Goal: Task Accomplishment & Management: Manage account settings

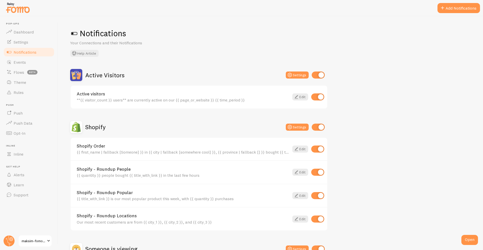
click at [92, 128] on h2 "Shopify" at bounding box center [95, 127] width 20 height 8
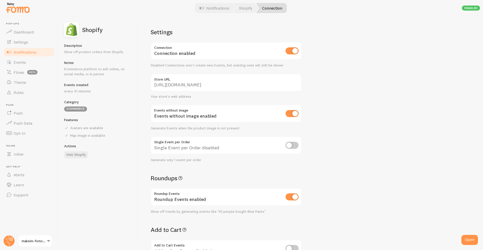
click at [285, 50] on div "Connection enabled" at bounding box center [226, 51] width 151 height 18
click at [293, 52] on input "checkbox" at bounding box center [292, 50] width 13 height 7
checkbox input "true"
click at [26, 53] on span "Notifications" at bounding box center [25, 52] width 23 height 5
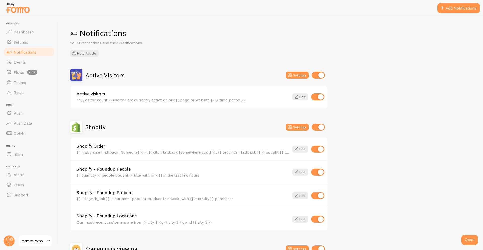
click at [92, 124] on h2 "Shopify" at bounding box center [95, 127] width 20 height 8
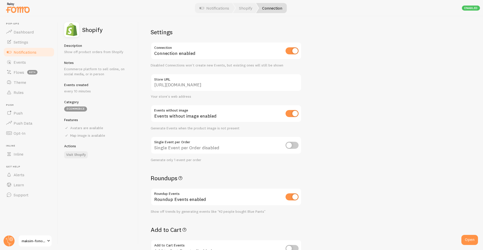
click at [25, 54] on span "Notifications" at bounding box center [25, 52] width 23 height 5
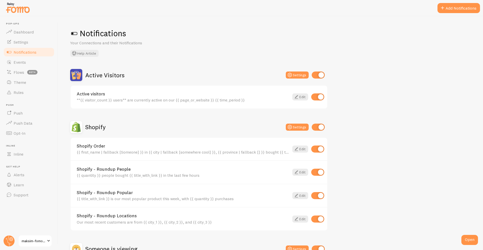
click at [38, 54] on link "Notifications" at bounding box center [29, 52] width 52 height 10
click at [31, 34] on span "Dashboard" at bounding box center [24, 31] width 20 height 5
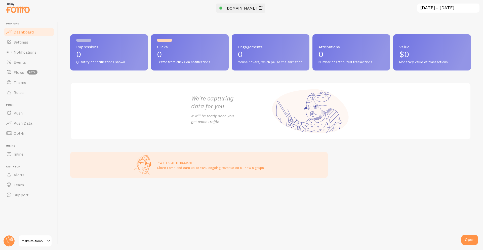
click at [250, 9] on span "[DOMAIN_NAME]" at bounding box center [240, 8] width 31 height 5
click at [30, 51] on span "Notifications" at bounding box center [25, 52] width 23 height 5
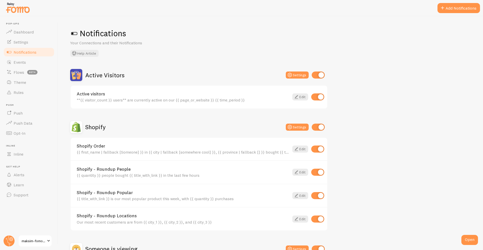
click at [93, 119] on div "Active Visitors Settings Active visitors **{{ visitor_count }} users** are curr…" at bounding box center [199, 176] width 258 height 214
click at [92, 128] on h2 "Shopify" at bounding box center [95, 127] width 20 height 8
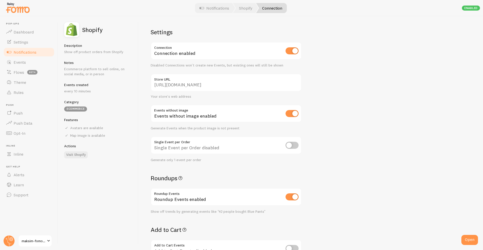
click at [215, 84] on input "[URL][DOMAIN_NAME]" at bounding box center [226, 83] width 151 height 18
click at [34, 32] on link "Dashboard" at bounding box center [29, 32] width 52 height 10
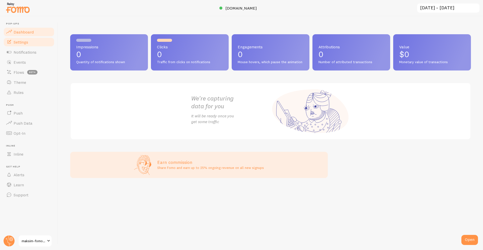
click at [45, 44] on link "Settings" at bounding box center [29, 42] width 52 height 10
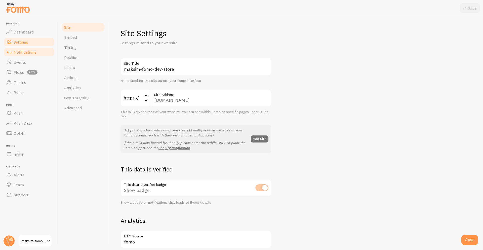
click at [45, 51] on link "Notifications" at bounding box center [29, 52] width 52 height 10
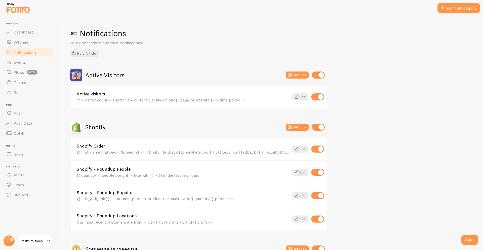
click at [34, 243] on span "maksim-fomo-dev-store" at bounding box center [34, 241] width 24 height 6
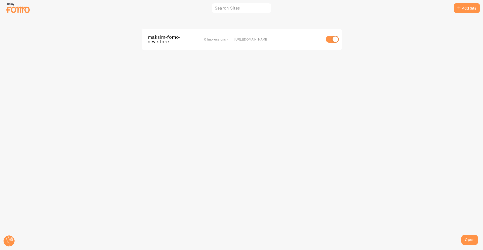
click at [331, 38] on input "checkbox" at bounding box center [332, 39] width 13 height 7
checkbox input "true"
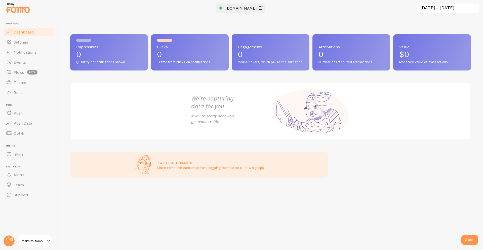
click at [237, 10] on span "[DOMAIN_NAME]" at bounding box center [240, 8] width 31 height 5
click at [17, 52] on span "Notifications" at bounding box center [25, 52] width 23 height 5
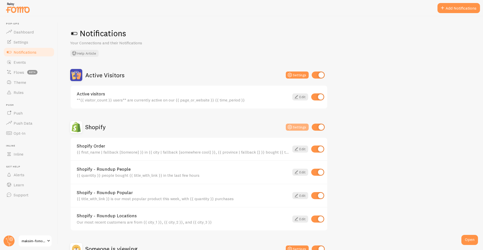
click at [291, 129] on icon at bounding box center [290, 127] width 6 height 6
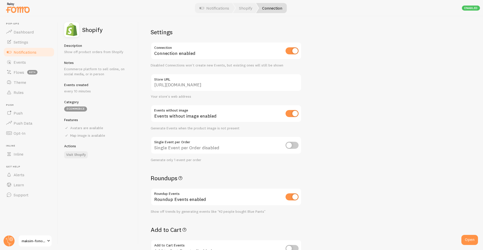
click at [396, 144] on div "Settings Connection Connection enabled Disabled Connections won't create new Ev…" at bounding box center [311, 133] width 344 height 234
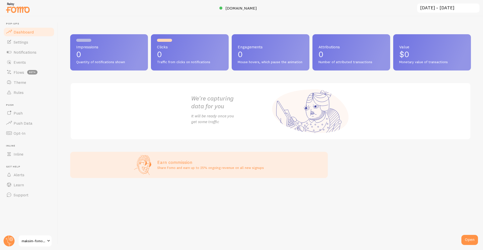
click at [43, 241] on span "maksim-fomo-dev-store-2" at bounding box center [34, 241] width 24 height 6
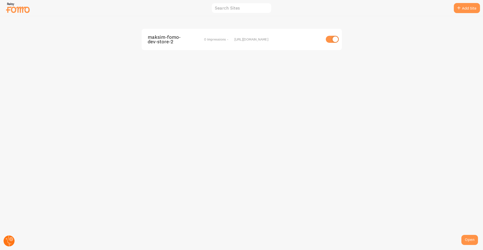
click at [8, 240] on circle at bounding box center [9, 240] width 11 height 11
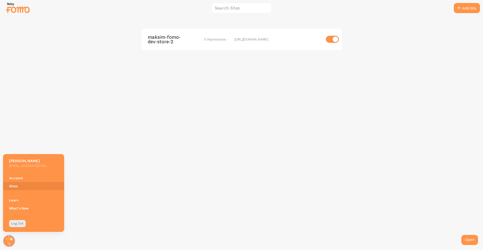
click at [61, 56] on div "maksim-fomo-dev-store-2 0 Impressions - https://maksim-fomo-dev-store-2.myshopi…" at bounding box center [241, 133] width 483 height 234
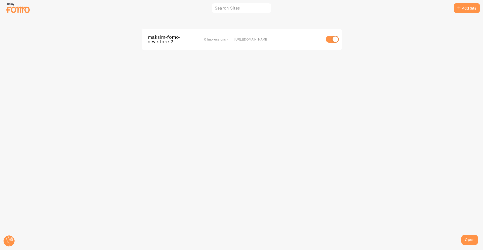
click at [24, 10] on img at bounding box center [17, 7] width 25 height 13
click at [19, 10] on img at bounding box center [17, 7] width 25 height 13
click at [11, 10] on img at bounding box center [17, 7] width 25 height 13
click at [179, 38] on span "maksim-fomo-dev-store-2" at bounding box center [168, 39] width 41 height 9
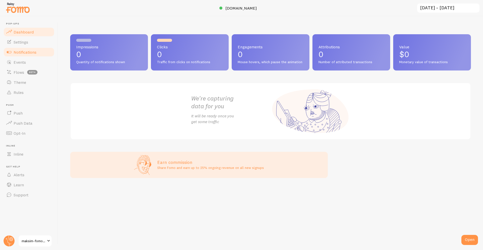
click at [34, 53] on span "Notifications" at bounding box center [25, 52] width 23 height 5
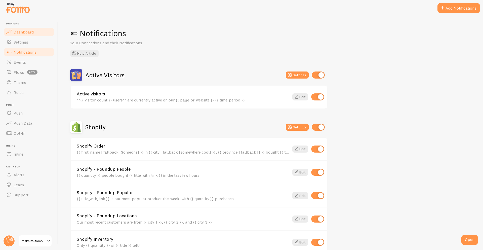
click at [28, 27] on link "Dashboard" at bounding box center [29, 32] width 52 height 10
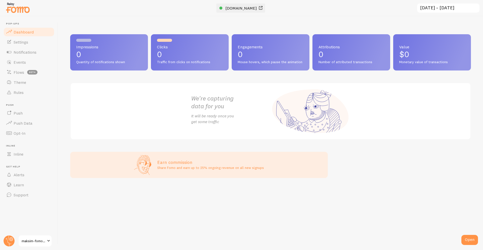
click at [236, 7] on span "maksim-fomo-dev-store-2.myshopify.com" at bounding box center [240, 8] width 31 height 5
click at [14, 52] on span "Notifications" at bounding box center [25, 52] width 23 height 5
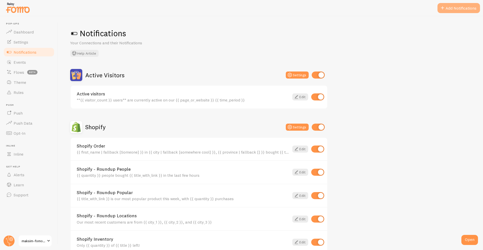
click at [457, 7] on button "Add Notifications" at bounding box center [458, 8] width 43 height 10
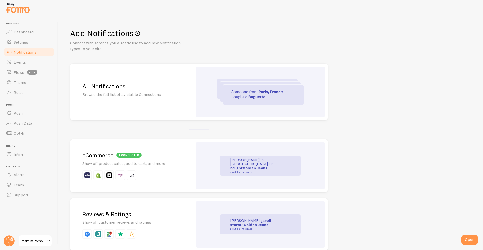
click at [131, 98] on div "All Notifications Browse the full list of available Connections" at bounding box center [131, 92] width 123 height 56
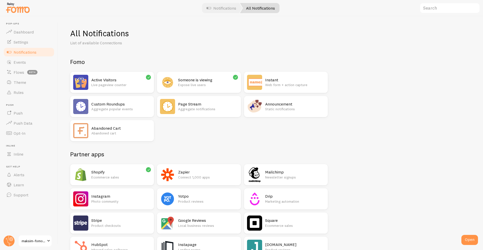
click at [114, 129] on h2 "Abandoned Cart" at bounding box center [121, 128] width 60 height 5
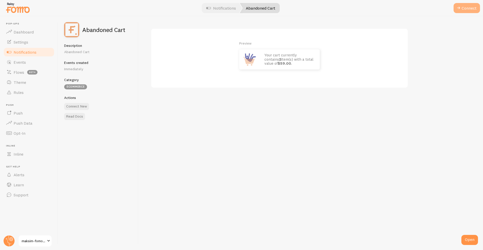
click at [469, 12] on button "Connect" at bounding box center [467, 8] width 26 height 10
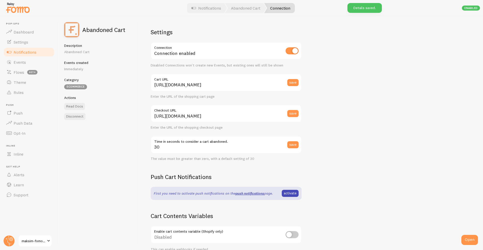
scroll to position [74, 0]
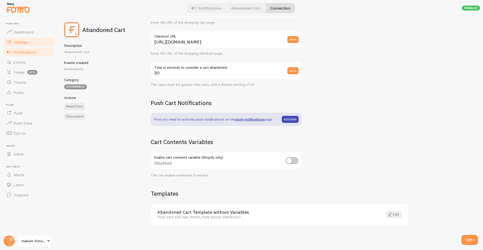
click at [27, 45] on link "Settings" at bounding box center [29, 42] width 52 height 10
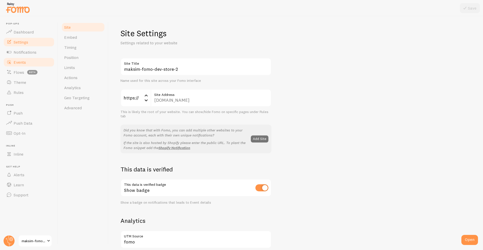
click at [23, 65] on link "Events" at bounding box center [29, 62] width 52 height 10
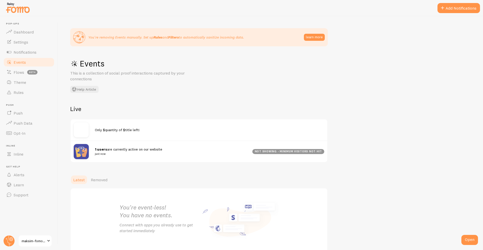
scroll to position [26, 0]
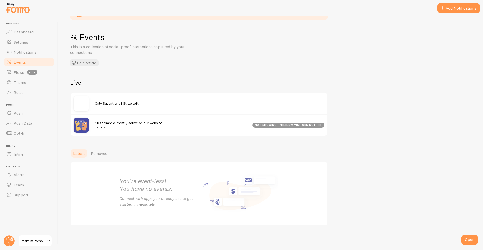
click at [116, 101] on span "Only $quantity of $title left!" at bounding box center [117, 103] width 45 height 5
click at [95, 103] on span "Only $quantity of $title left!" at bounding box center [117, 103] width 45 height 5
drag, startPoint x: 95, startPoint y: 103, endPoint x: 160, endPoint y: 107, distance: 64.5
click at [160, 107] on div "Only $quantity of $title left!" at bounding box center [199, 103] width 257 height 21
click at [23, 33] on span "Dashboard" at bounding box center [24, 31] width 20 height 5
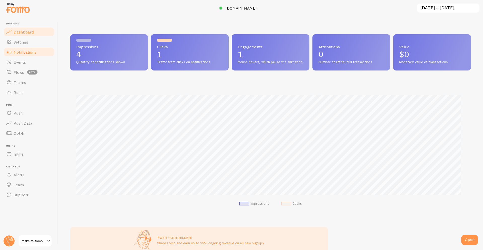
scroll to position [132, 397]
click at [24, 54] on span "Notifications" at bounding box center [25, 52] width 23 height 5
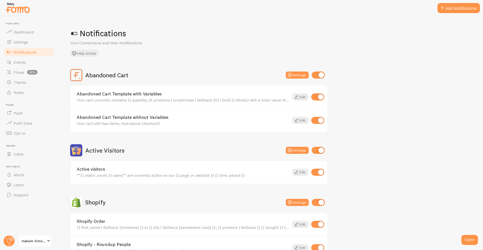
click at [120, 79] on div "Abandoned Cart" at bounding box center [99, 75] width 58 height 12
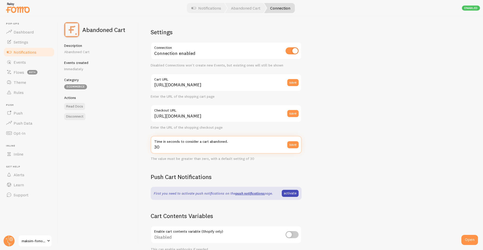
click at [185, 147] on input "30" at bounding box center [226, 145] width 151 height 18
click at [184, 148] on input "30" at bounding box center [226, 145] width 151 height 18
type input "5"
click at [295, 146] on button "save" at bounding box center [292, 144] width 11 height 7
